Goal: Information Seeking & Learning: Learn about a topic

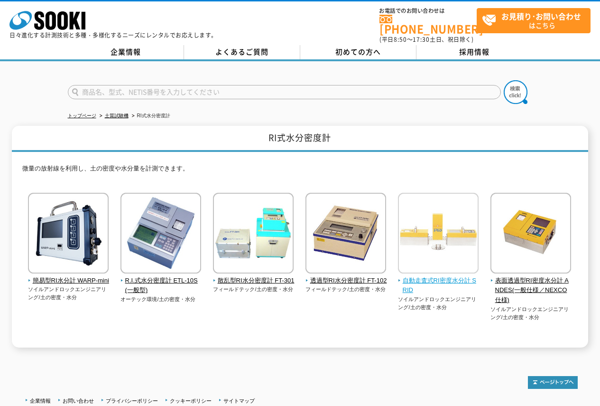
click at [452, 278] on span "自動走査式RI密度水分計 SRID" at bounding box center [438, 286] width 81 height 20
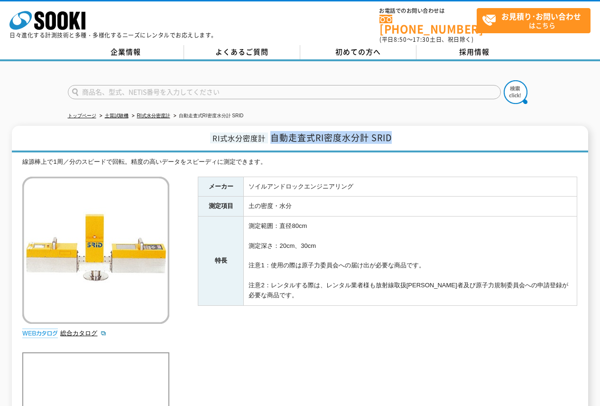
drag, startPoint x: 272, startPoint y: 133, endPoint x: 417, endPoint y: 141, distance: 144.5
click at [417, 141] on h1 "RI式水分密度計 自動走査式RI密度水分計 SRID" at bounding box center [300, 139] width 576 height 27
copy span "自動走査式RI密度水分計 SRID"
click at [414, 130] on h1 "RI式水分密度計 自動走査式RI密度水分計 SRID" at bounding box center [300, 139] width 576 height 27
click at [270, 133] on h1 "RI式水分密度計 自動走査式RI密度水分計 SRID" at bounding box center [300, 139] width 576 height 27
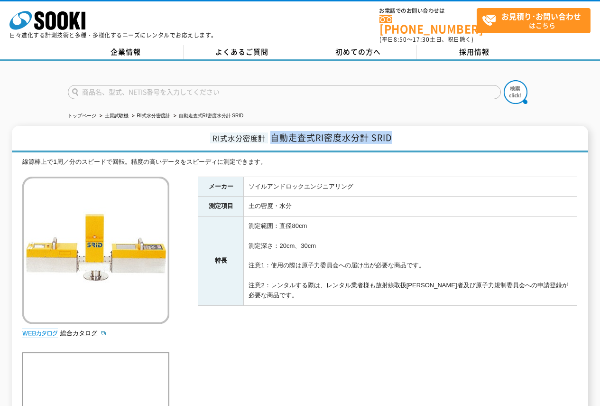
drag, startPoint x: 272, startPoint y: 132, endPoint x: 409, endPoint y: 136, distance: 137.2
click at [409, 136] on h1 "RI式水分密度計 自動走査式RI密度水分計 SRID" at bounding box center [300, 139] width 576 height 27
click at [404, 136] on h1 "RI式水分密度計 自動走査式RI密度水分計 SRID" at bounding box center [300, 139] width 576 height 27
drag, startPoint x: 274, startPoint y: 134, endPoint x: 406, endPoint y: 137, distance: 131.5
click at [406, 137] on h1 "RI式水分密度計 自動走査式RI密度水分計 SRID" at bounding box center [300, 139] width 576 height 27
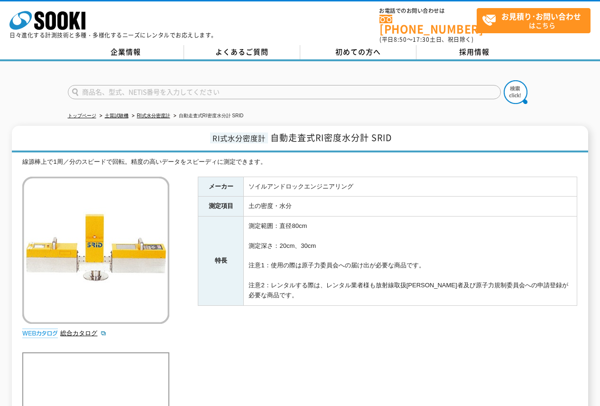
click at [213, 133] on span "RI式水分密度計" at bounding box center [239, 137] width 58 height 11
drag, startPoint x: 213, startPoint y: 133, endPoint x: 412, endPoint y: 134, distance: 198.8
click at [412, 134] on h1 "RI式水分密度計 自動走査式RI密度水分計 SRID" at bounding box center [300, 139] width 576 height 27
copy h1 "RI式水分密度計 自動走査式RI密度水分計 SRID"
